Goal: Find specific page/section: Find specific page/section

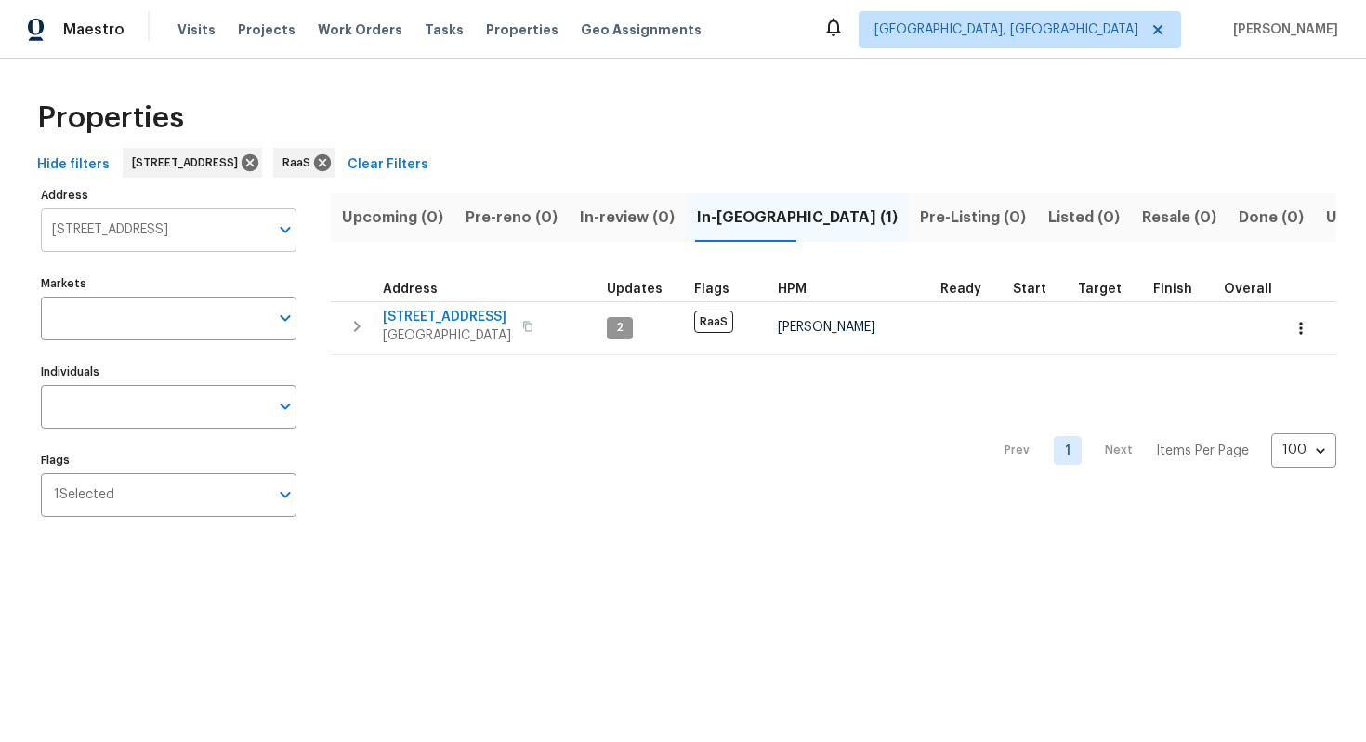
click at [196, 225] on input "[STREET_ADDRESS]" at bounding box center [155, 230] width 228 height 44
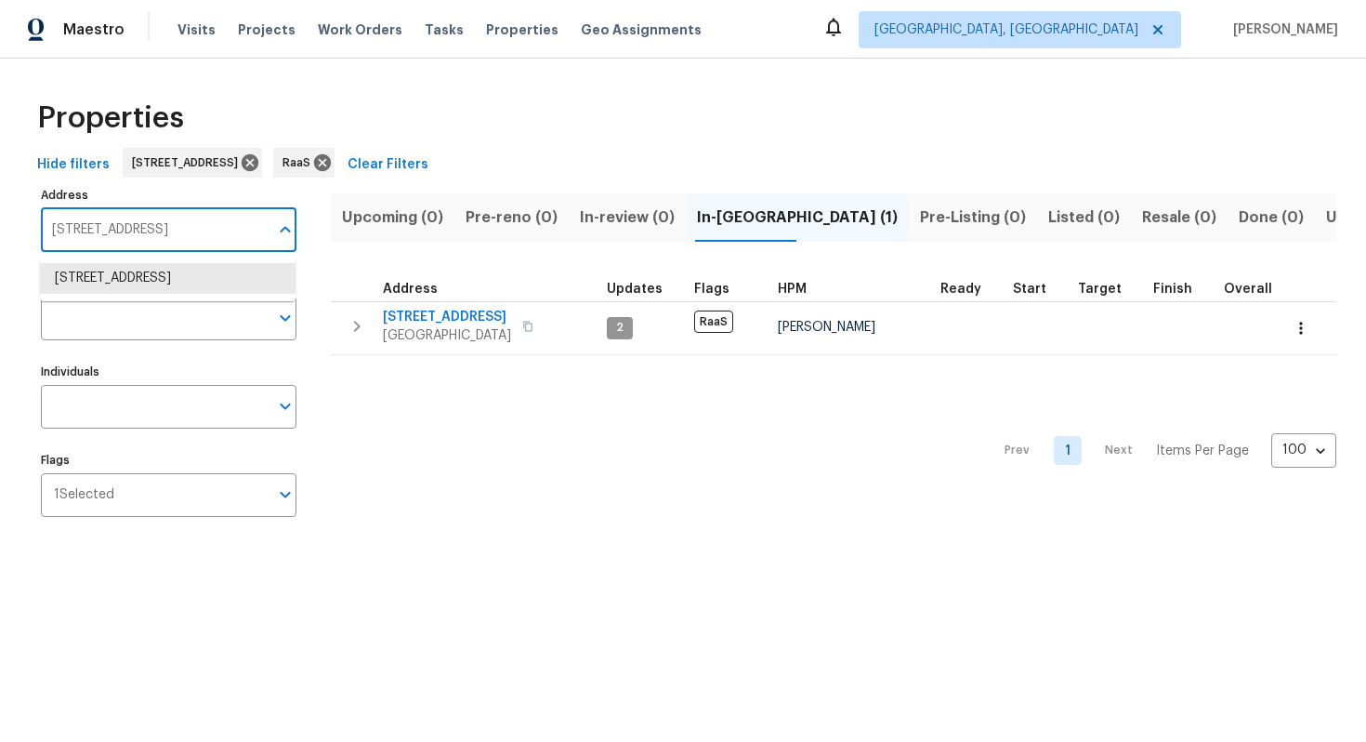
paste input "[STREET_ADDRESS][PERSON_NAME]"
type input "[STREET_ADDRESS][PERSON_NAME]"
click at [157, 290] on li "[STREET_ADDRESS][PERSON_NAME]" at bounding box center [168, 278] width 256 height 31
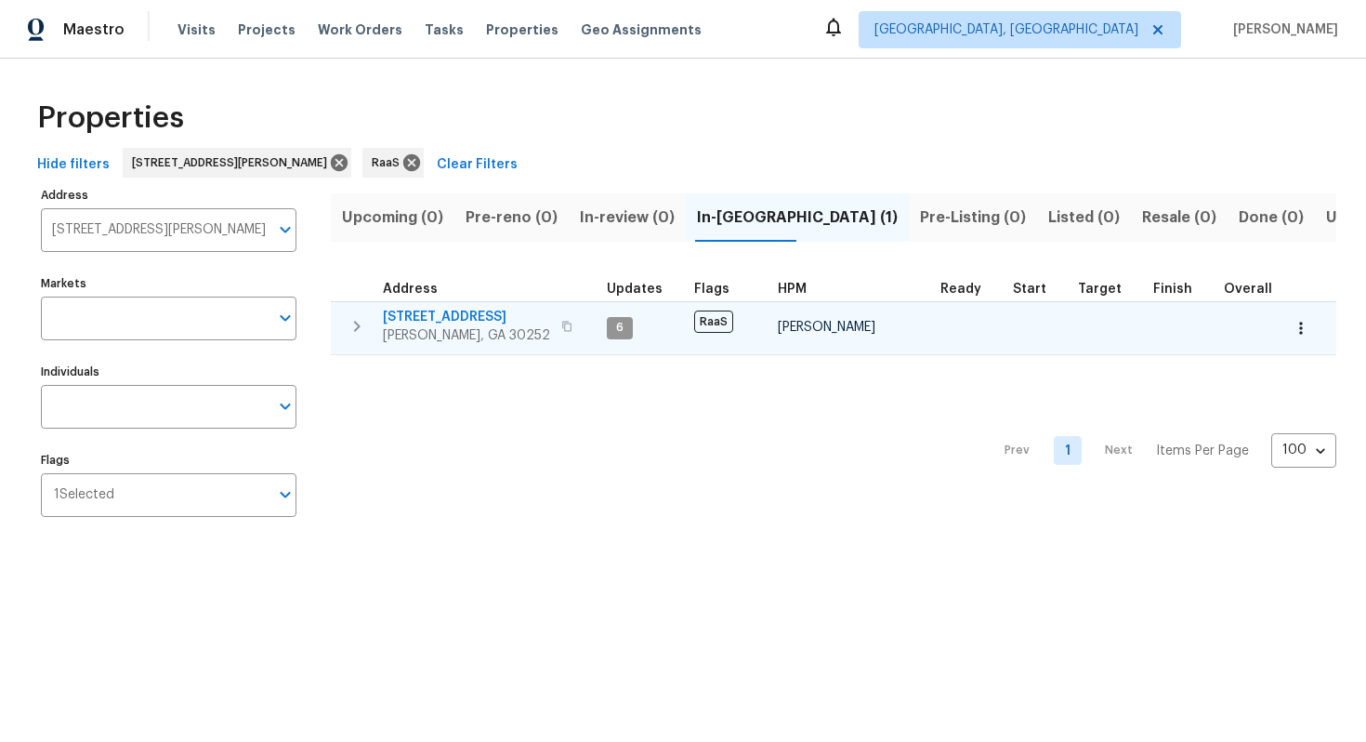
click at [451, 317] on span "[STREET_ADDRESS]" at bounding box center [466, 317] width 167 height 19
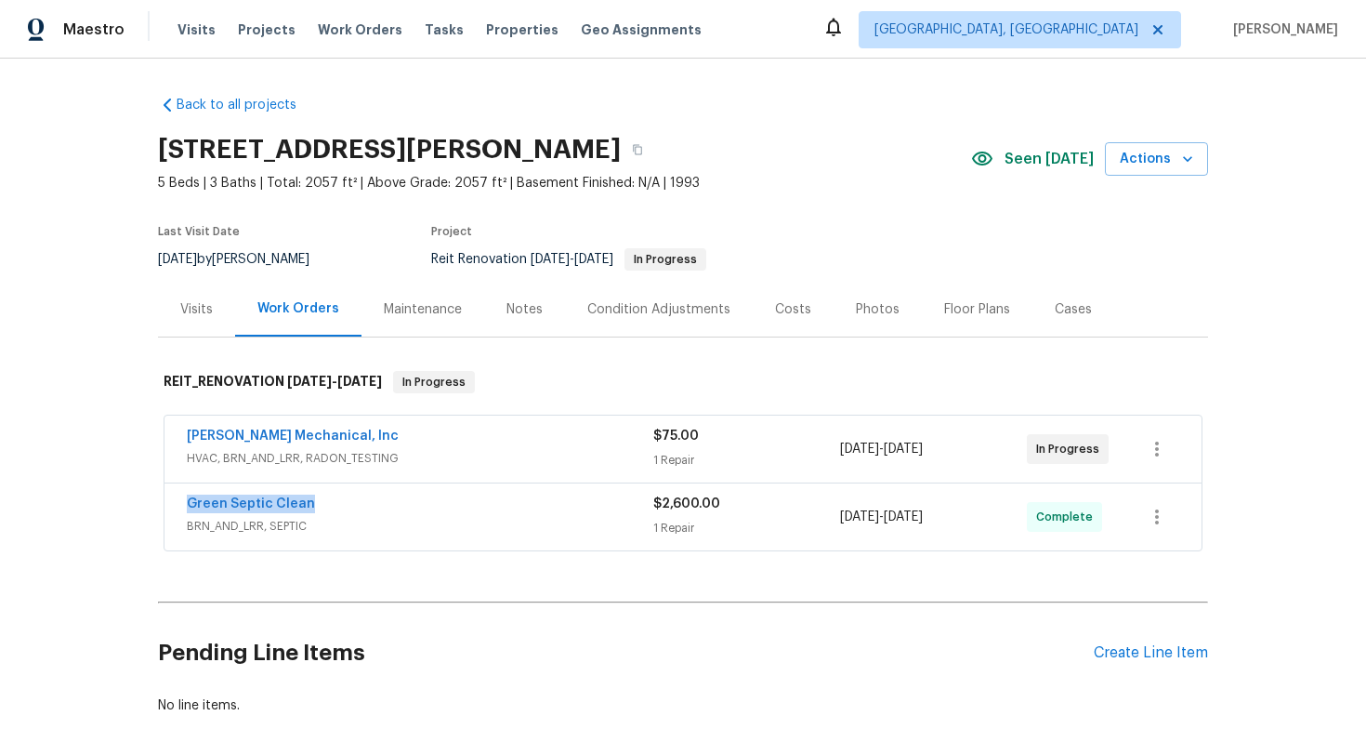
drag, startPoint x: 173, startPoint y: 495, endPoint x: 385, endPoint y: 506, distance: 212.2
click at [385, 506] on div "Green Septic Clean BRN_AND_LRR, SEPTIC $2,600.00 1 Repair [DATE] - [DATE] Compl…" at bounding box center [683, 516] width 1037 height 67
copy link "Green Septic Clean"
click at [642, 149] on icon "button" at bounding box center [637, 150] width 9 height 10
click at [643, 154] on icon "button" at bounding box center [637, 149] width 11 height 11
